Goal: Contribute content: Contribute content

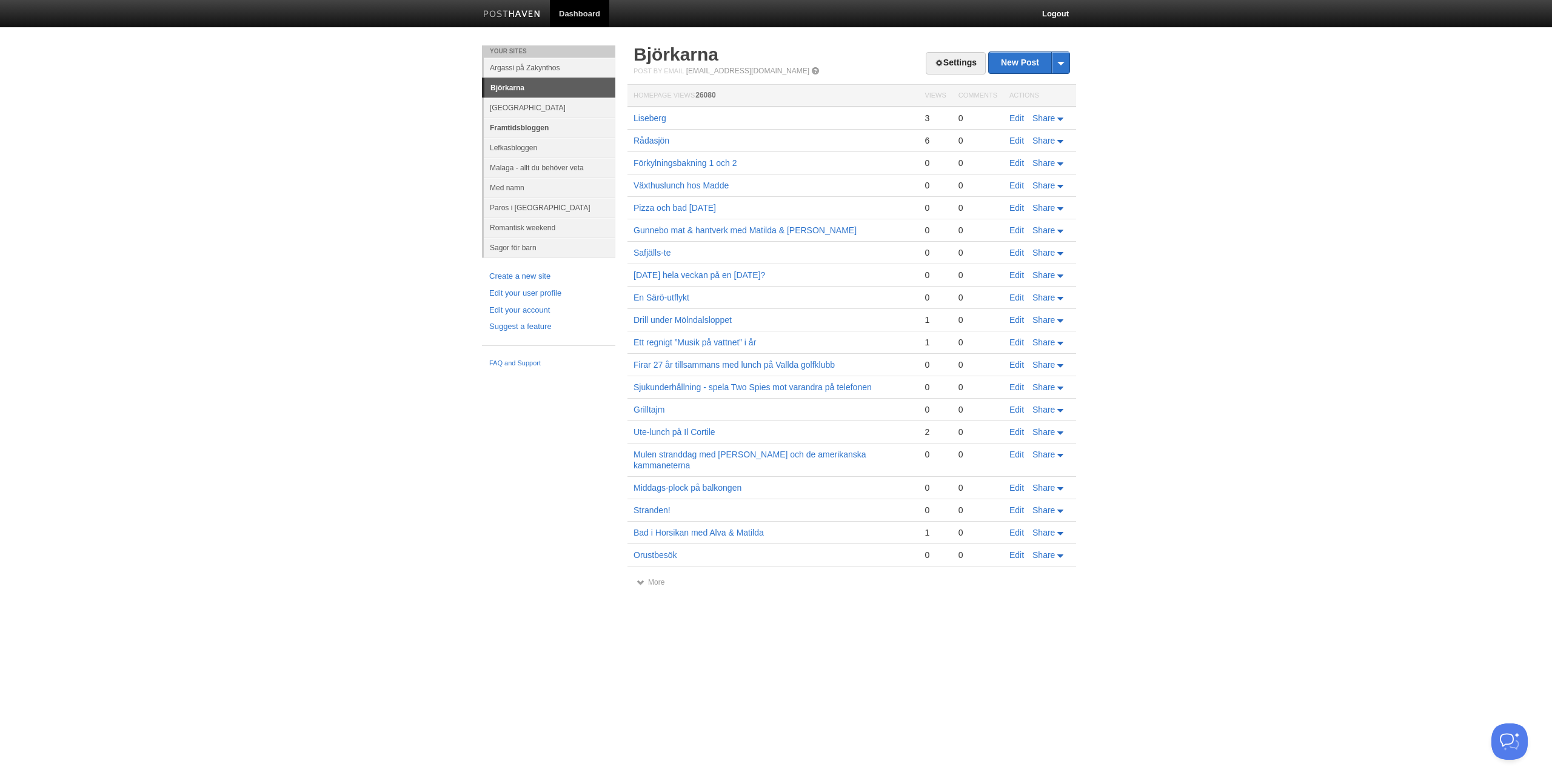
click at [513, 128] on link "Framtidsbloggen" at bounding box center [549, 128] width 131 height 20
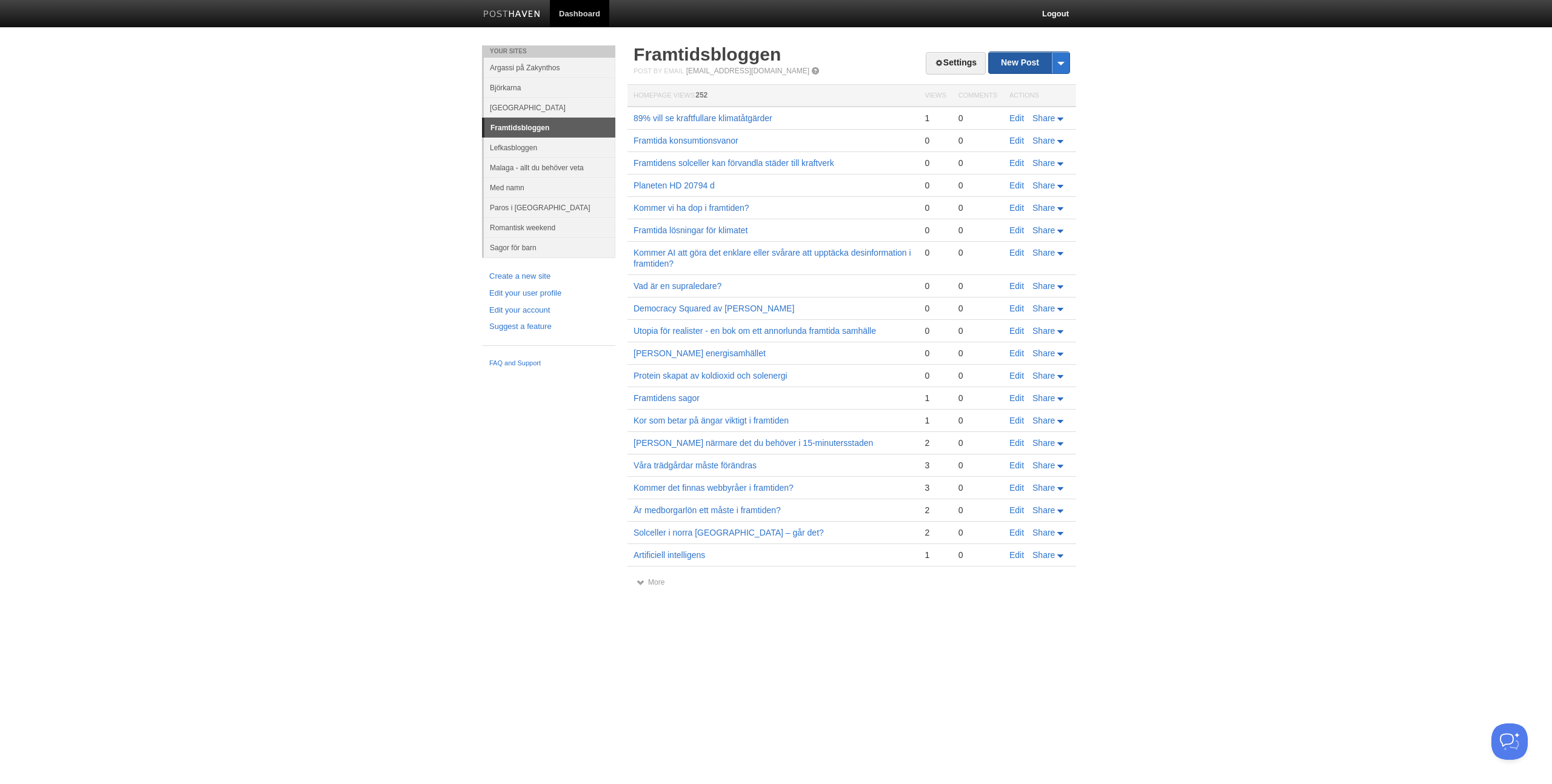
click at [1025, 60] on link "New Post" at bounding box center [1029, 63] width 81 height 21
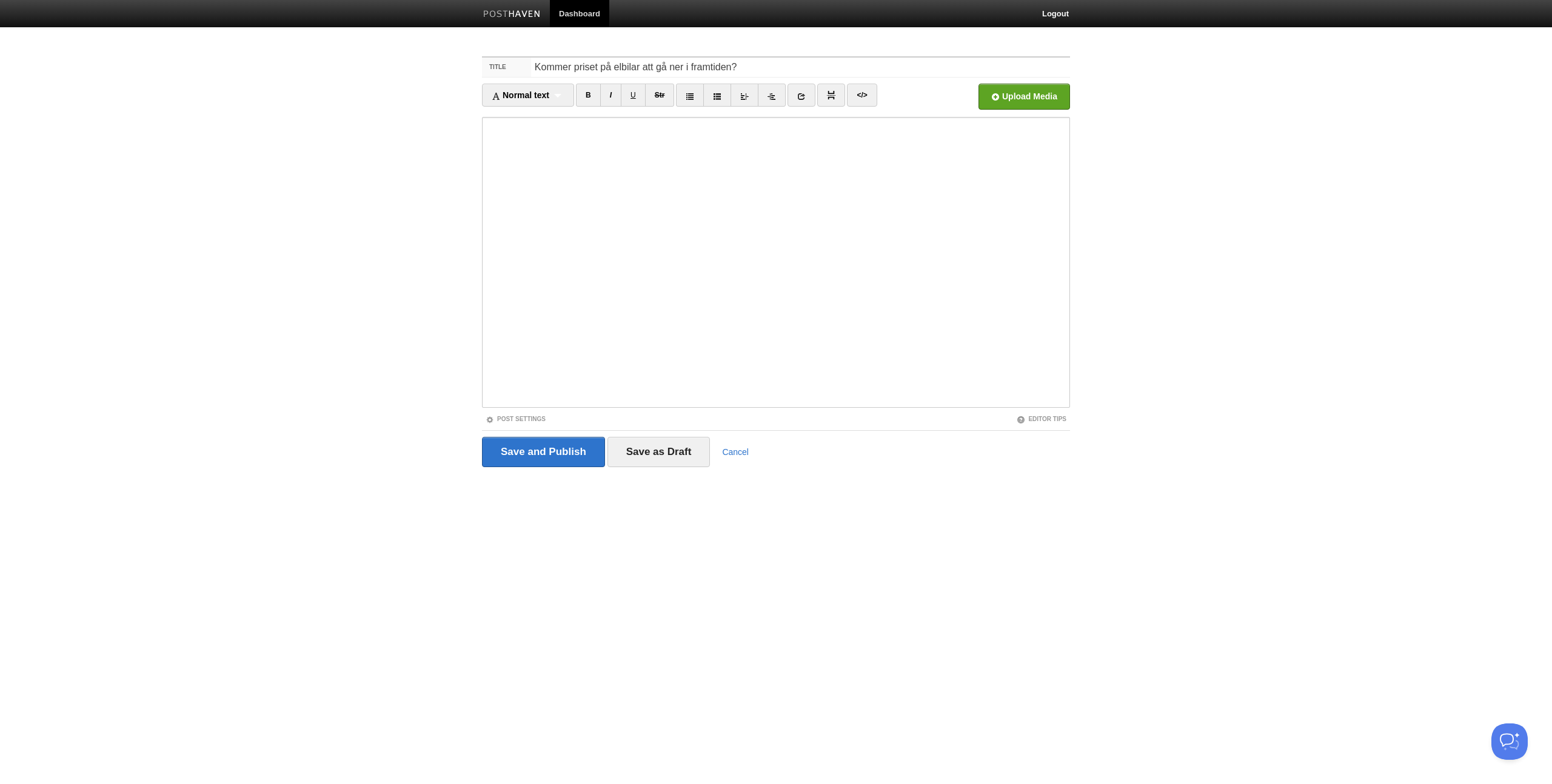
type input "Kommer priset på elbilar att gå ner i framtiden?"
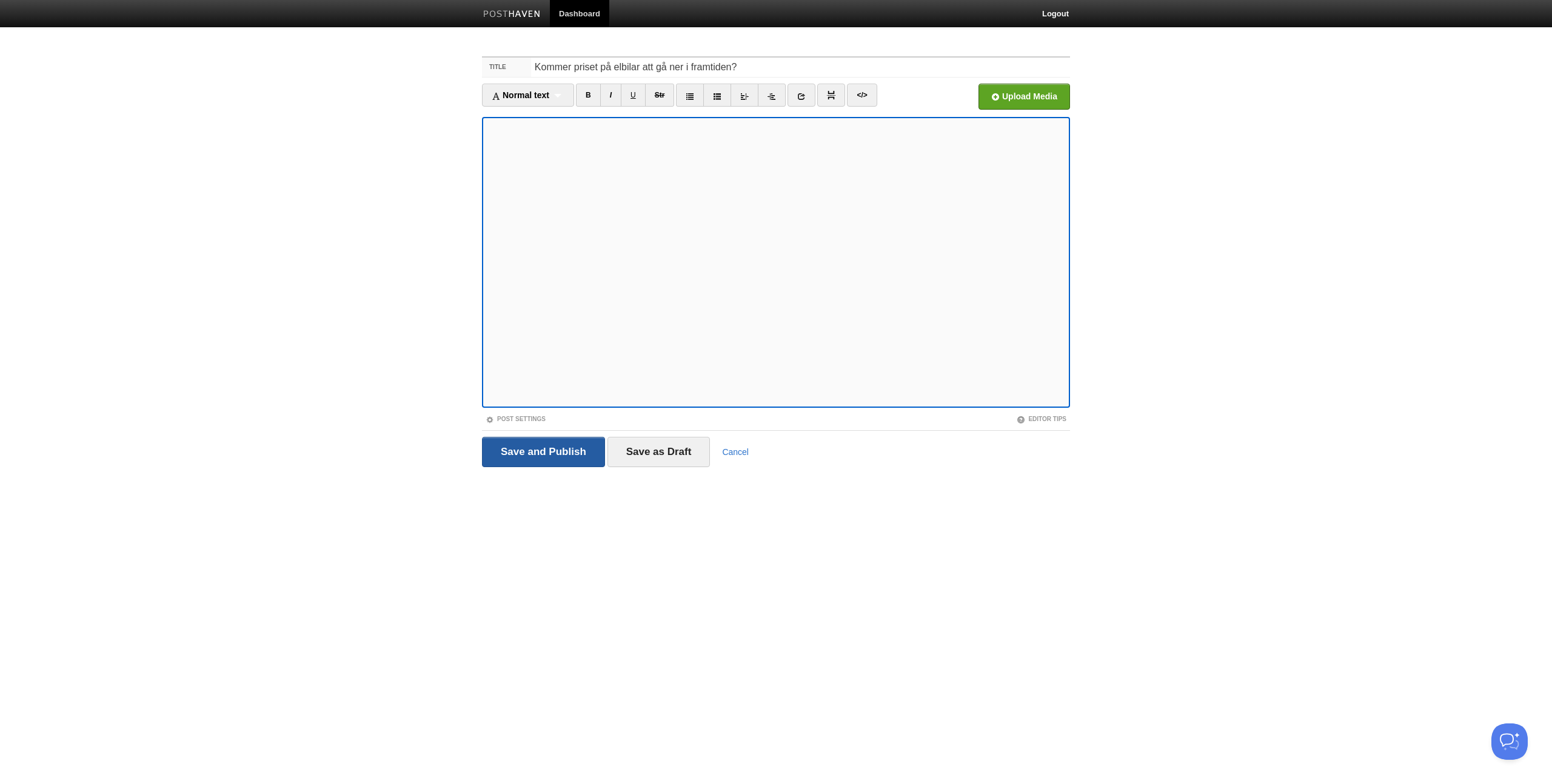
click at [555, 447] on input "Save and Publish" at bounding box center [544, 452] width 123 height 30
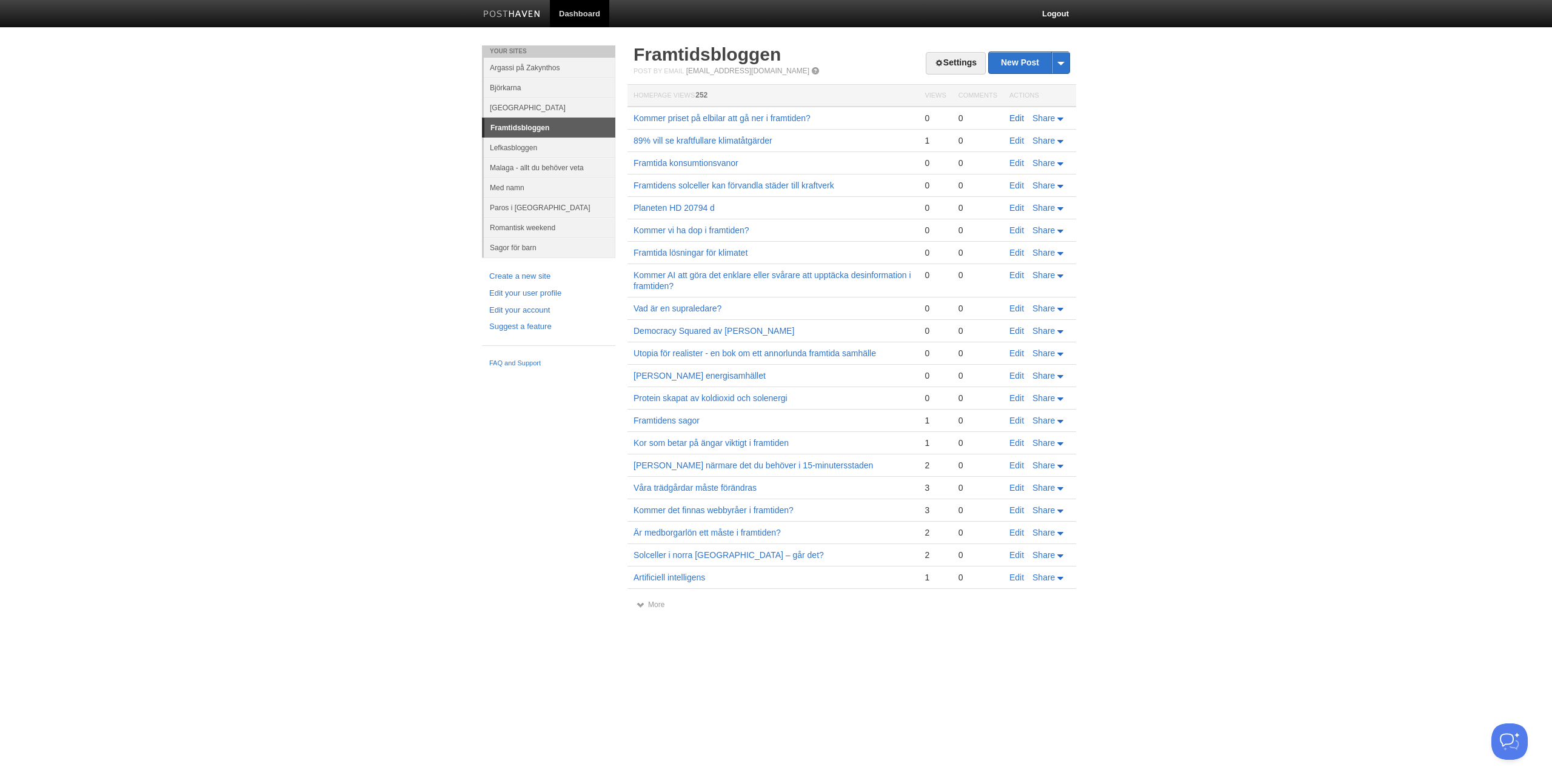
click at [1020, 118] on link "Edit" at bounding box center [1017, 118] width 15 height 10
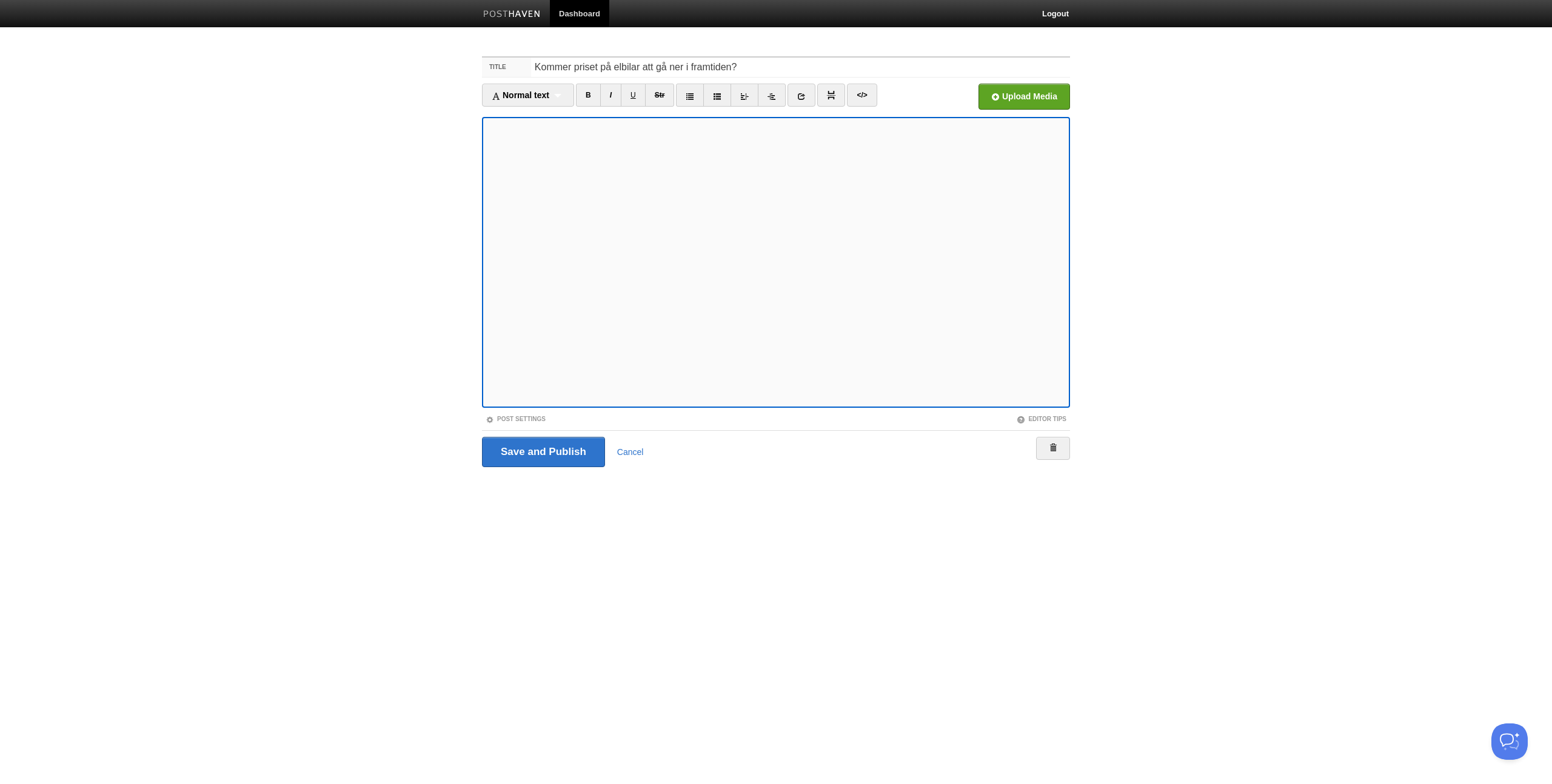
click at [1011, 81] on fieldset "Title Kommer priset på elbilar att gå ner i framtiden? Normal text Normal text …" at bounding box center [776, 266] width 588 height 420
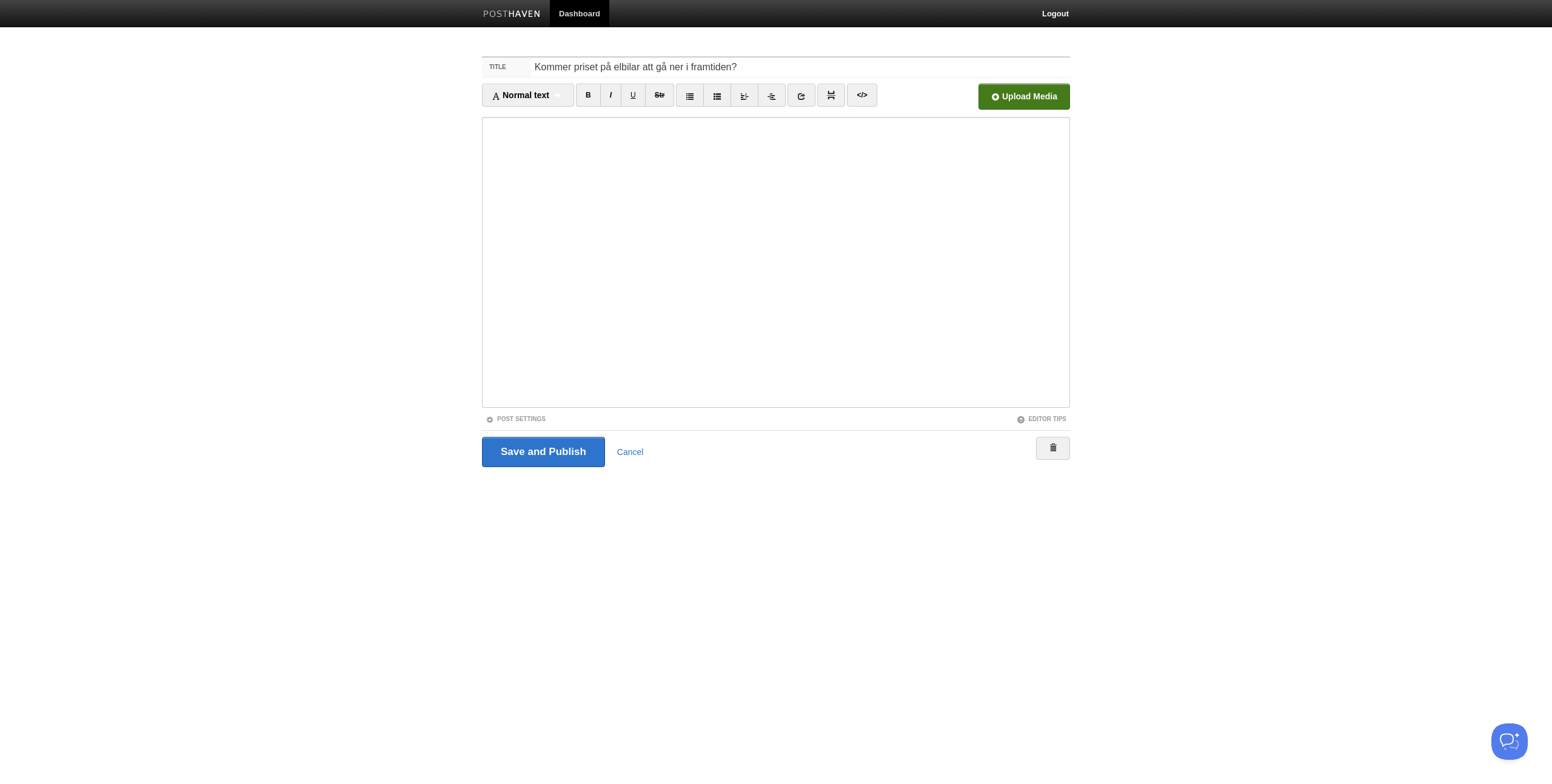
click at [1014, 90] on input "file" at bounding box center [658, 100] width 918 height 62
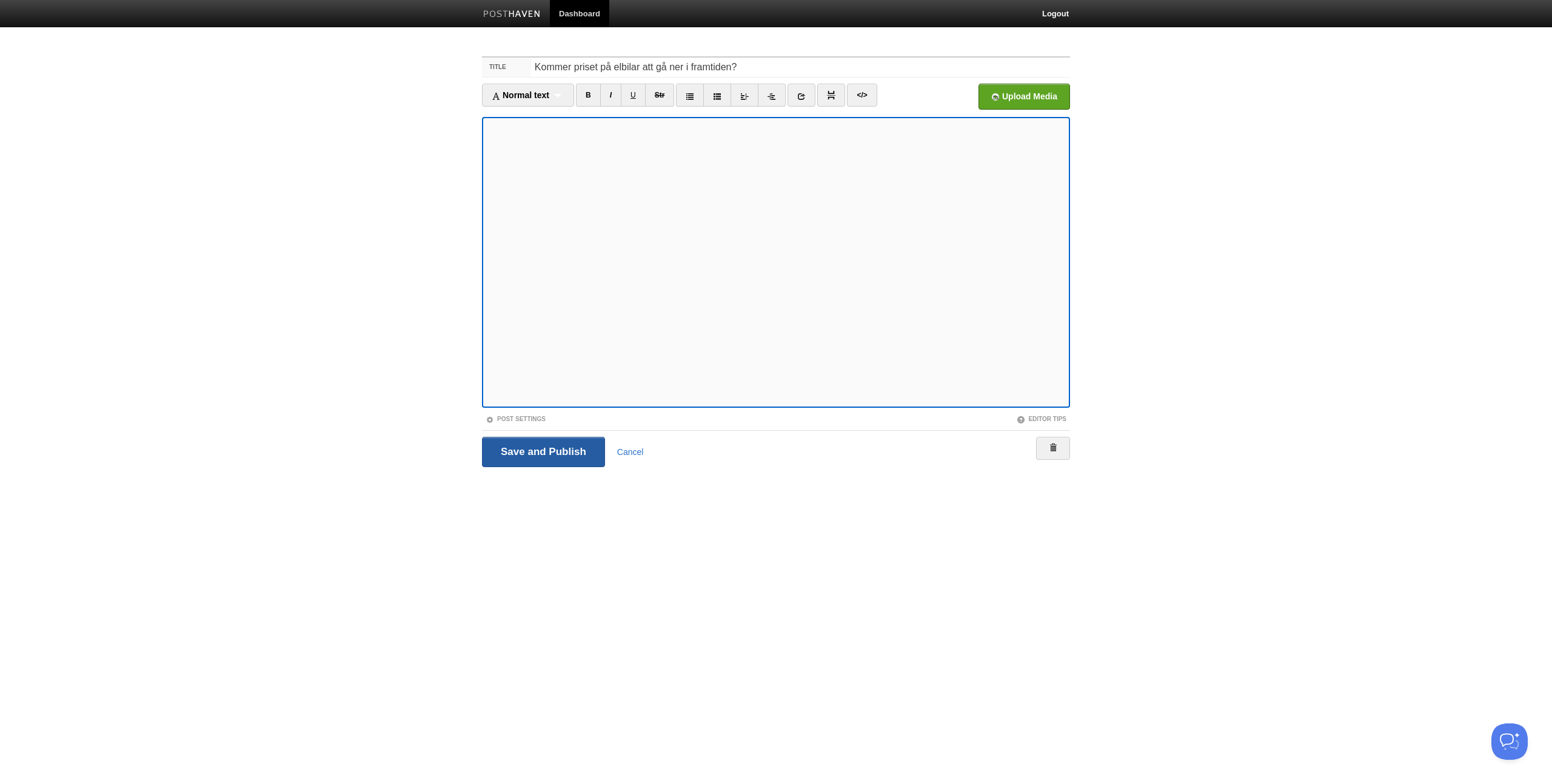
click at [527, 455] on input "Save and Publish" at bounding box center [544, 452] width 123 height 30
